Goal: Transaction & Acquisition: Obtain resource

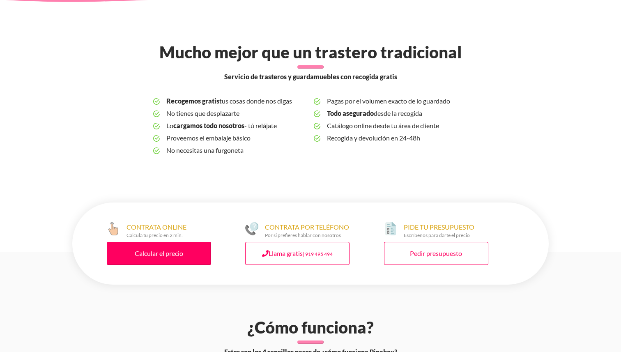
scroll to position [283, 0]
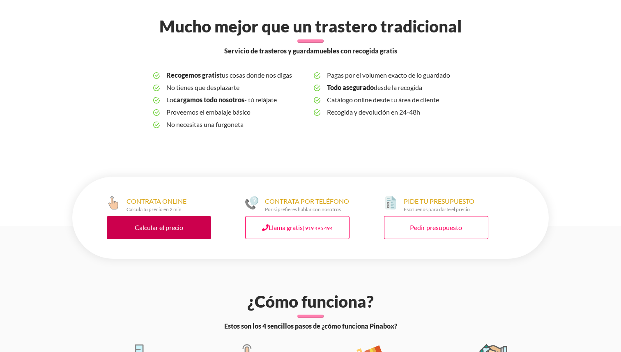
click at [180, 228] on link "Calcular el precio" at bounding box center [159, 227] width 104 height 23
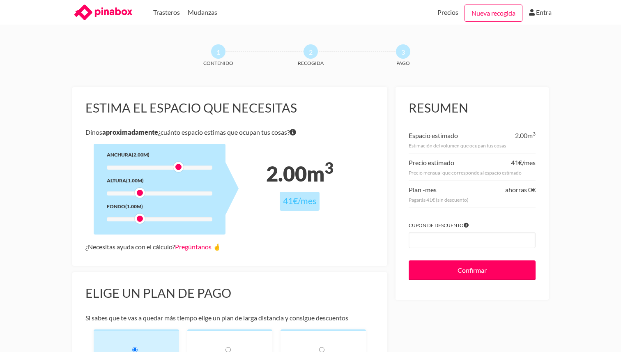
drag, startPoint x: 139, startPoint y: 168, endPoint x: 177, endPoint y: 170, distance: 38.3
click at [177, 170] on div at bounding box center [178, 167] width 10 height 10
drag, startPoint x: 141, startPoint y: 195, endPoint x: 178, endPoint y: 195, distance: 37.4
click at [178, 195] on div at bounding box center [178, 193] width 10 height 10
drag, startPoint x: 140, startPoint y: 220, endPoint x: 160, endPoint y: 220, distance: 19.7
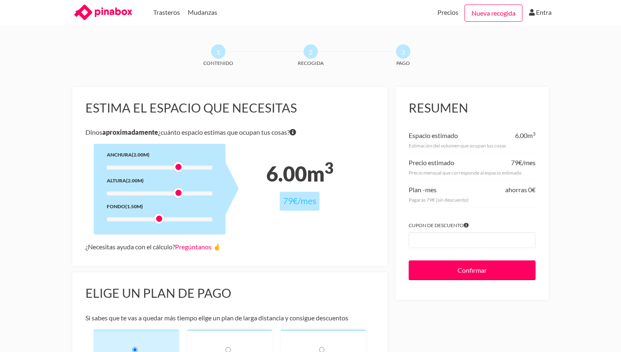
click at [160, 220] on div at bounding box center [159, 219] width 10 height 10
drag, startPoint x: 179, startPoint y: 193, endPoint x: 166, endPoint y: 193, distance: 12.7
click at [166, 193] on div at bounding box center [169, 193] width 10 height 10
drag, startPoint x: 181, startPoint y: 167, endPoint x: 169, endPoint y: 167, distance: 11.9
click at [169, 167] on div at bounding box center [169, 167] width 10 height 10
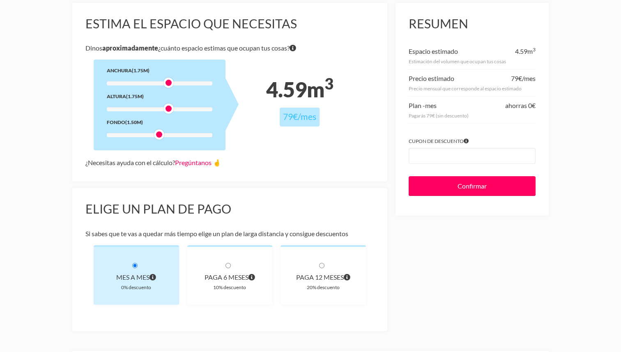
scroll to position [85, 0]
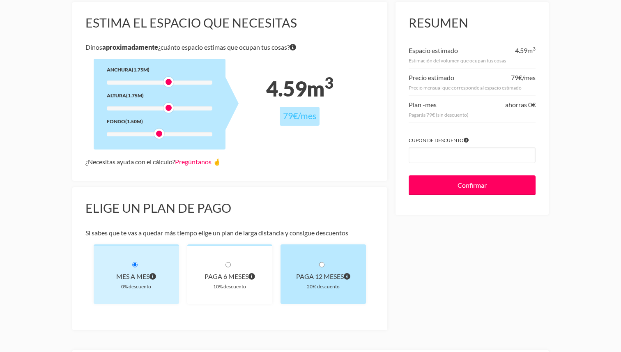
click at [317, 265] on div "paga 12 meses 20% descuento" at bounding box center [323, 274] width 85 height 60
radio input "true"
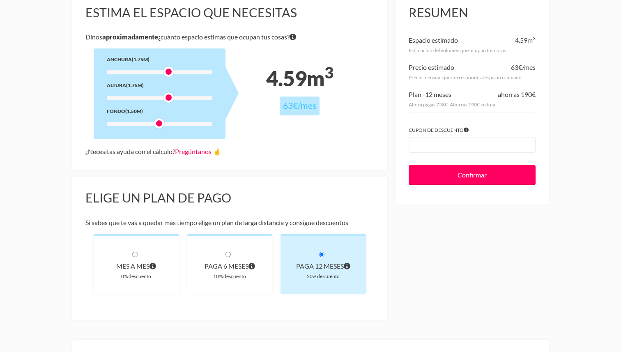
scroll to position [0, 0]
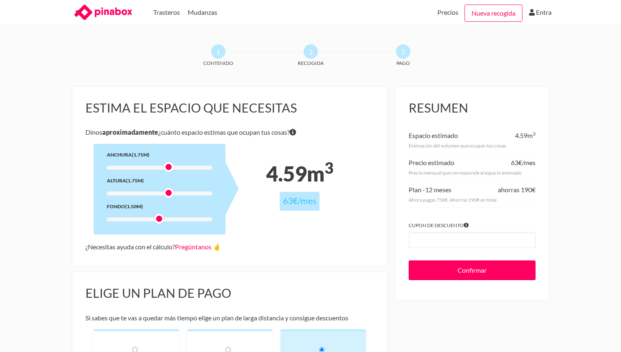
click at [117, 16] on icon at bounding box center [103, 12] width 62 height 16
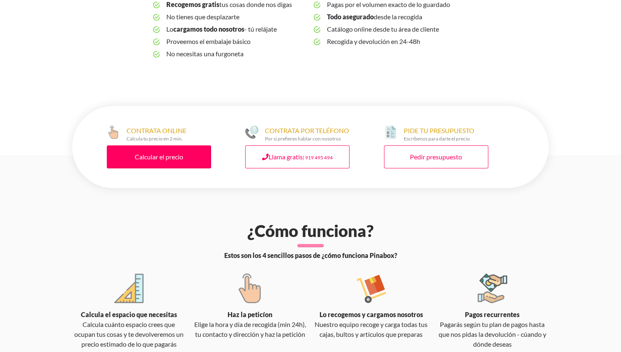
scroll to position [353, 0]
click at [420, 148] on link "Pedir presupuesto" at bounding box center [436, 157] width 104 height 23
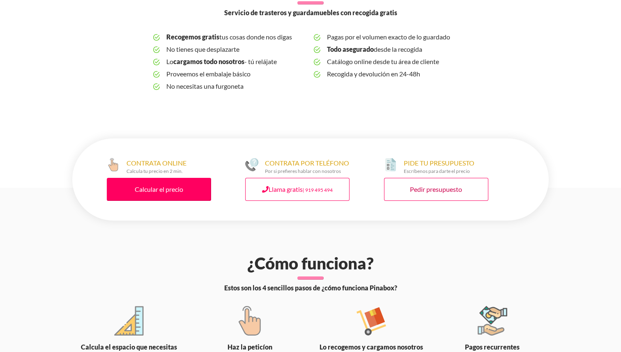
scroll to position [335, 0]
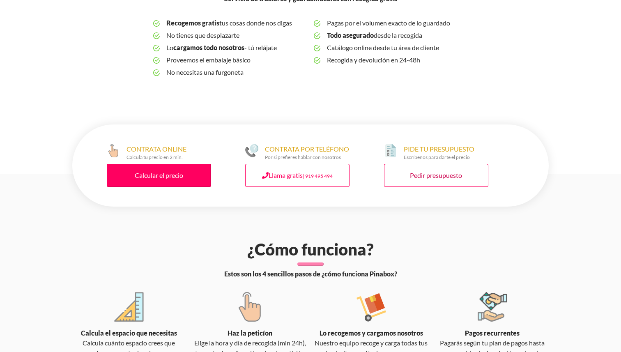
click at [427, 186] on link "Pedir presupuesto" at bounding box center [436, 175] width 104 height 23
